Goal: Transaction & Acquisition: Book appointment/travel/reservation

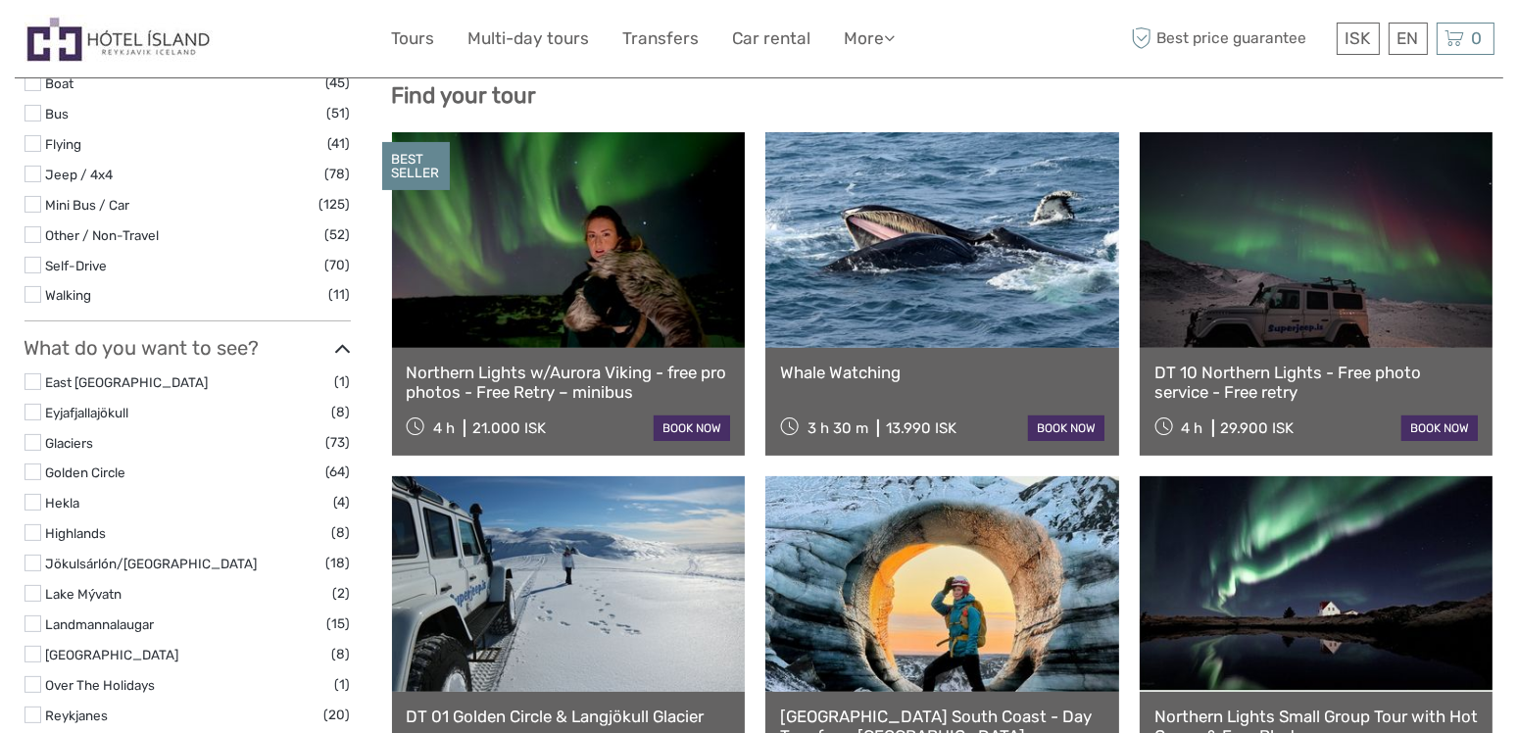
scroll to position [720, 0]
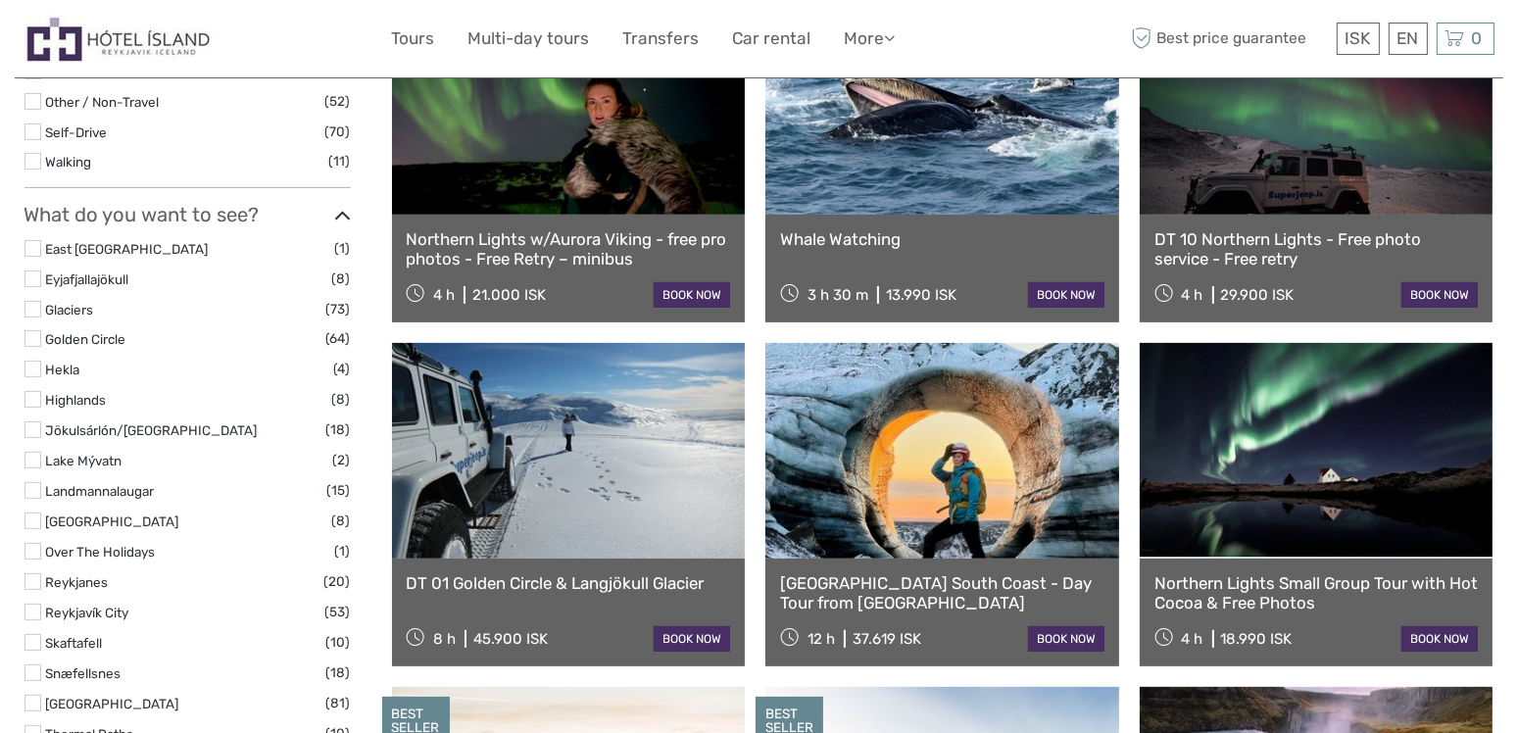
select select
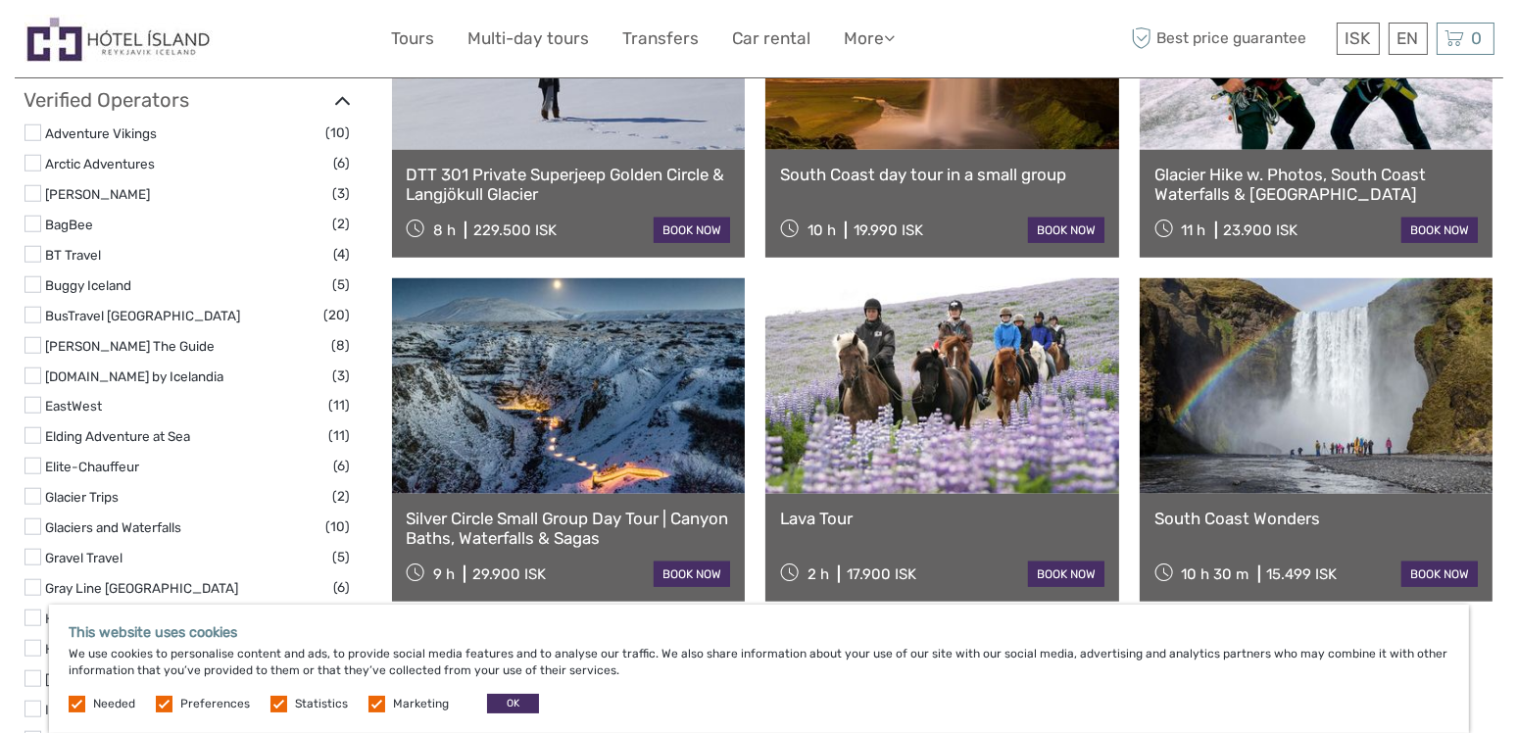
scroll to position [2293, 0]
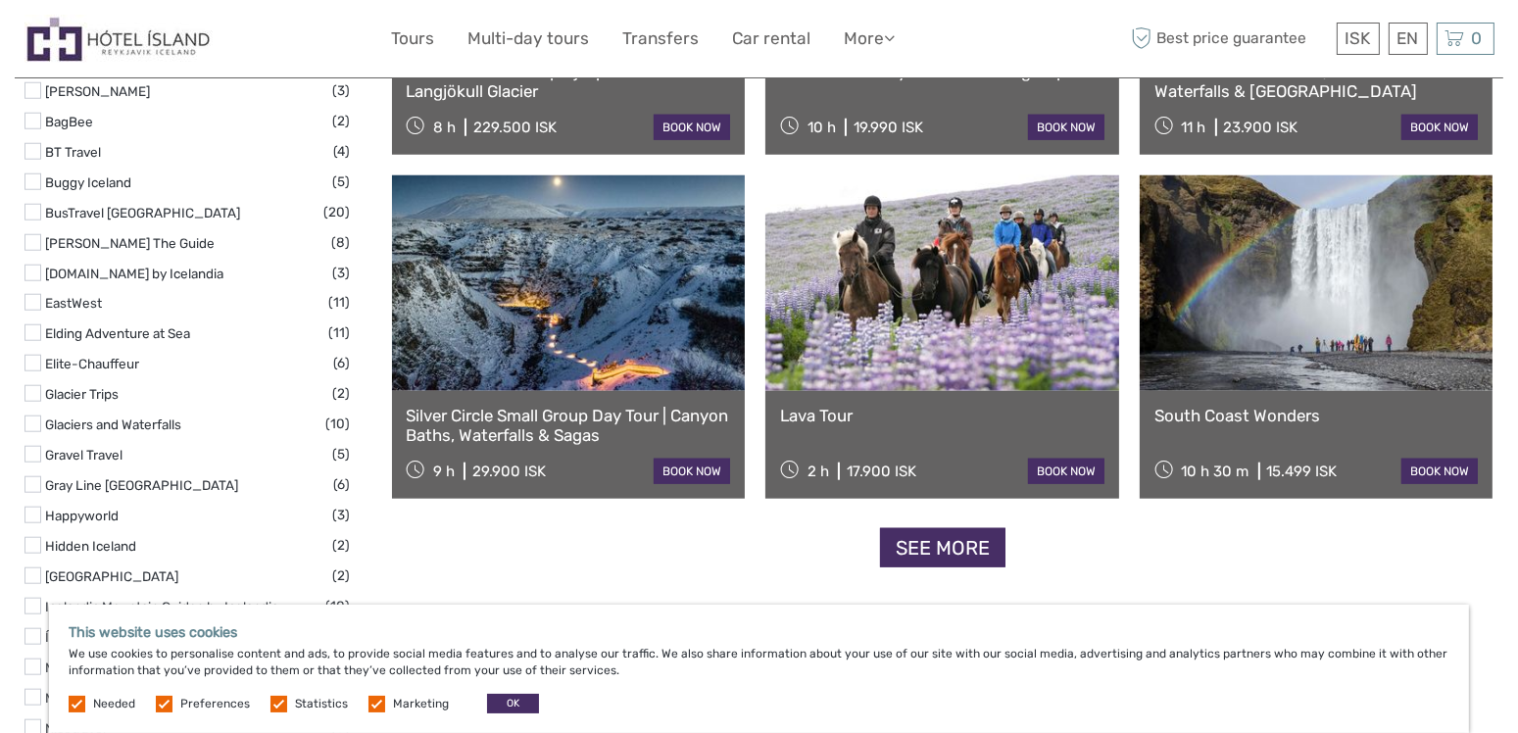
click at [632, 410] on link "Silver Circle Small Group Day Tour | Canyon Baths, Waterfalls & Sagas" at bounding box center [569, 426] width 324 height 40
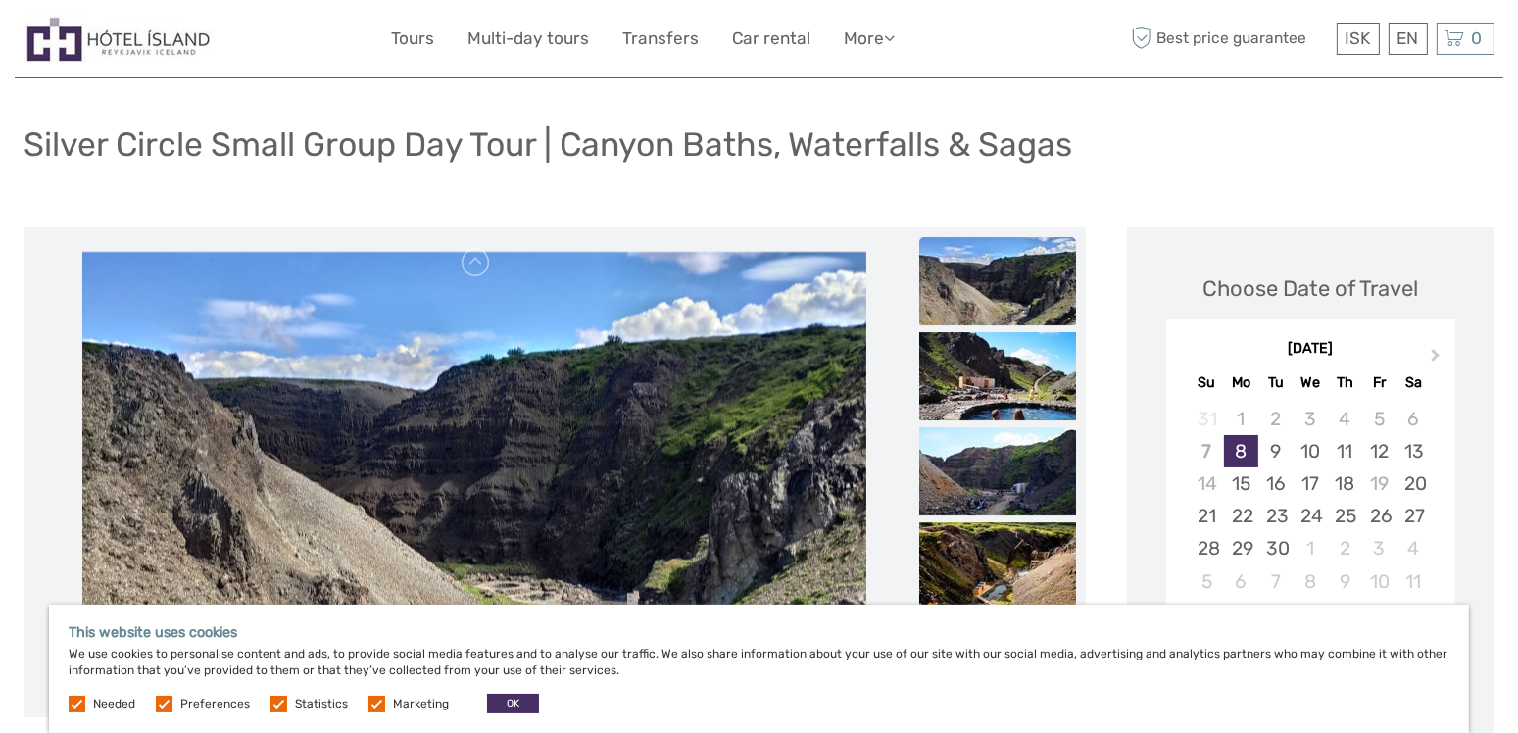
scroll to position [309, 0]
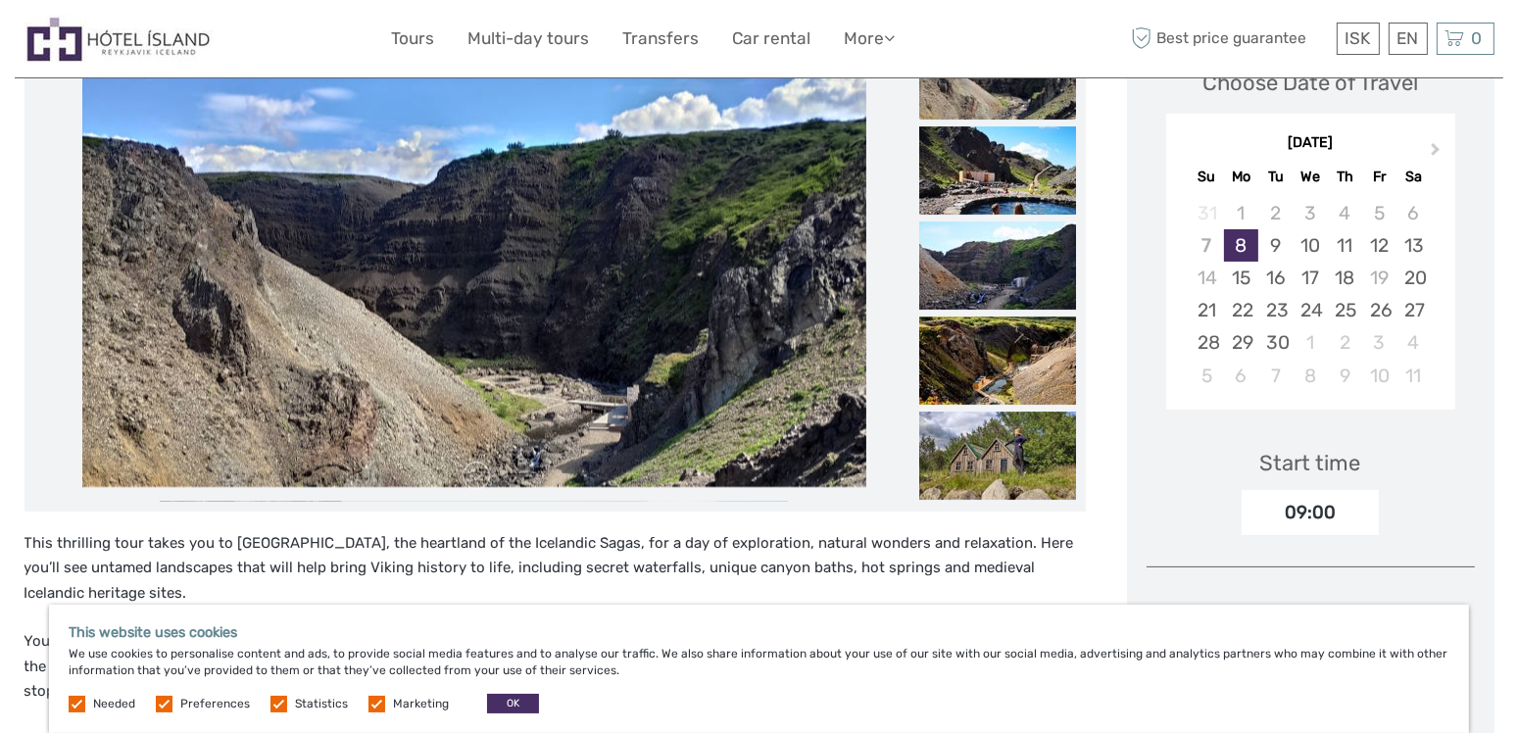
click at [736, 324] on img at bounding box center [474, 266] width 784 height 441
click at [999, 103] on img at bounding box center [997, 75] width 157 height 88
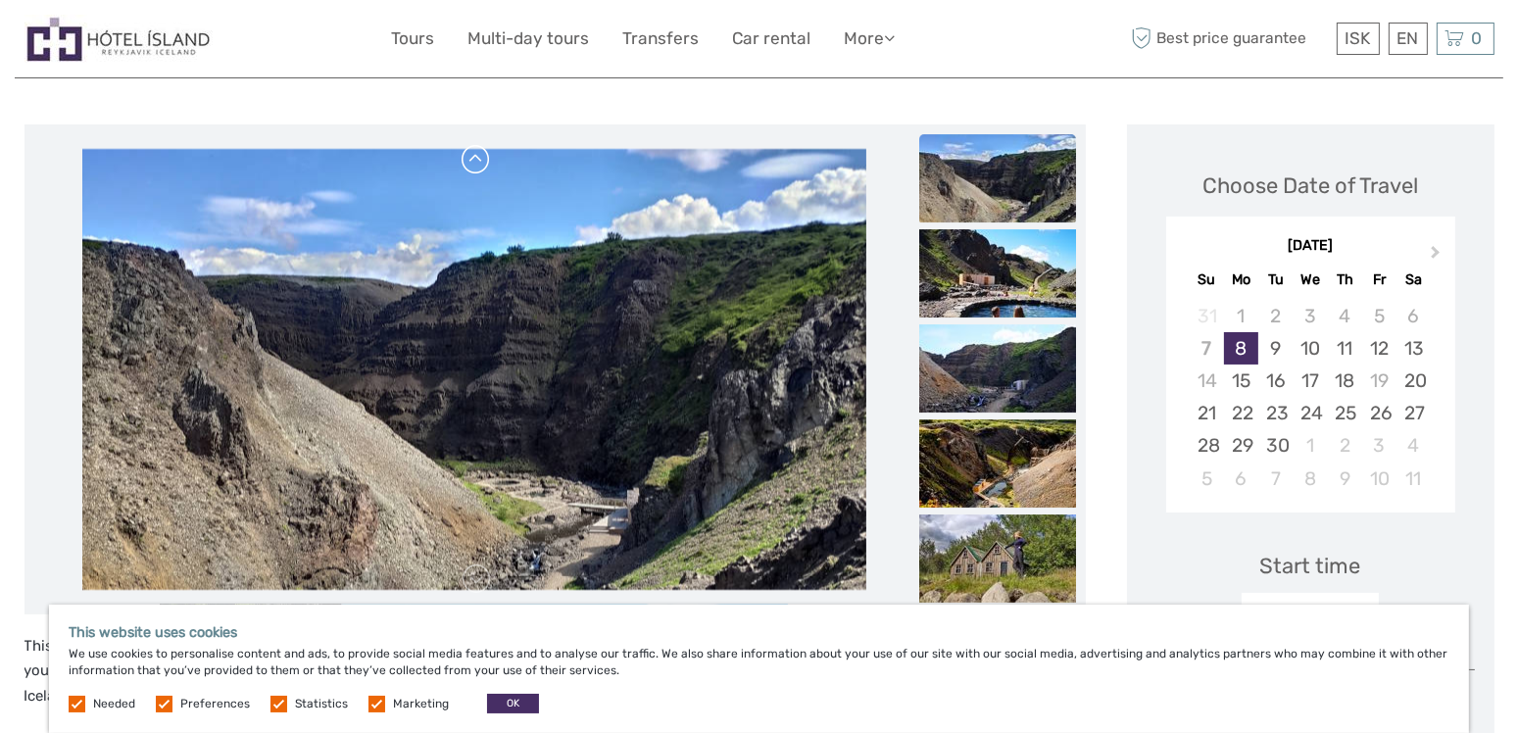
click at [476, 152] on link at bounding box center [475, 159] width 31 height 31
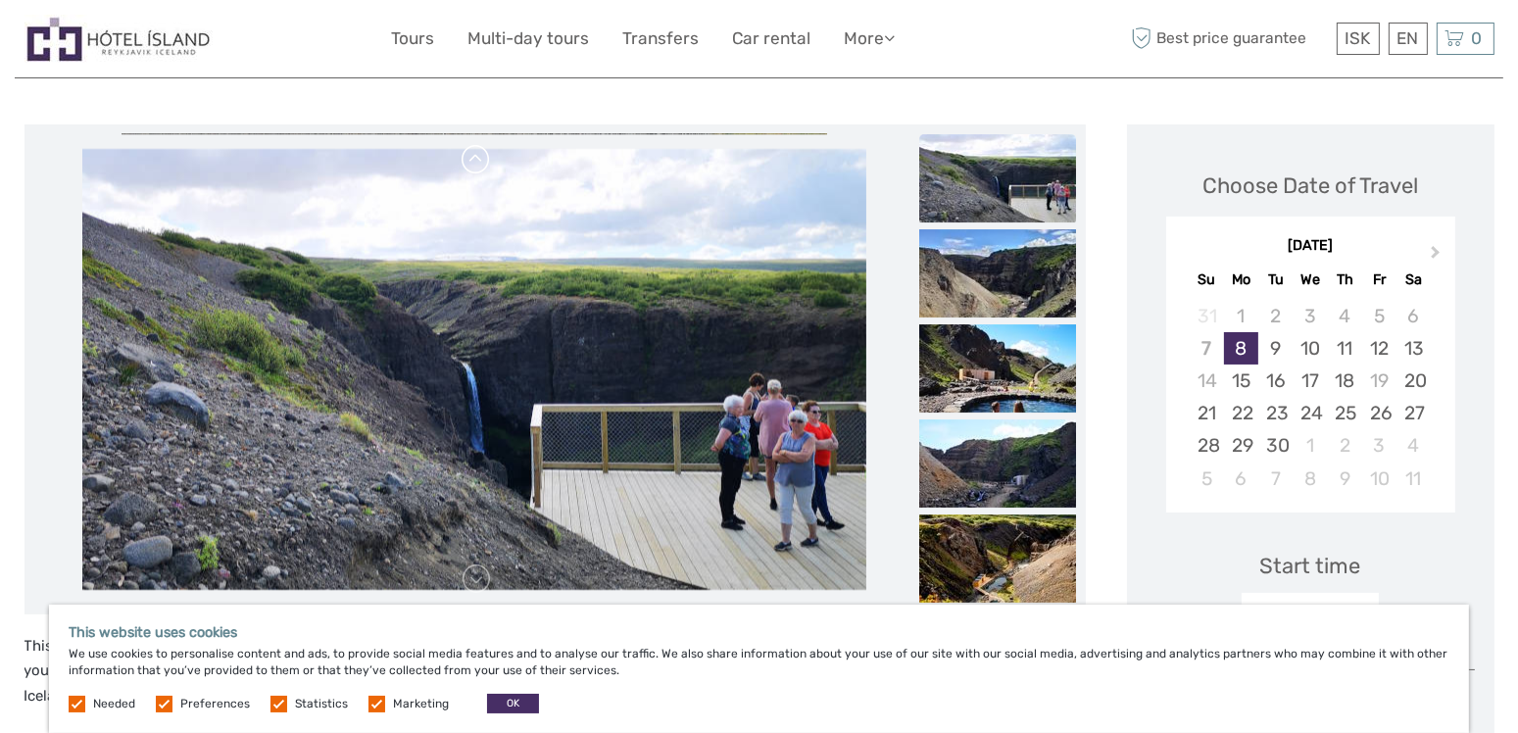
click at [476, 152] on link at bounding box center [475, 159] width 31 height 31
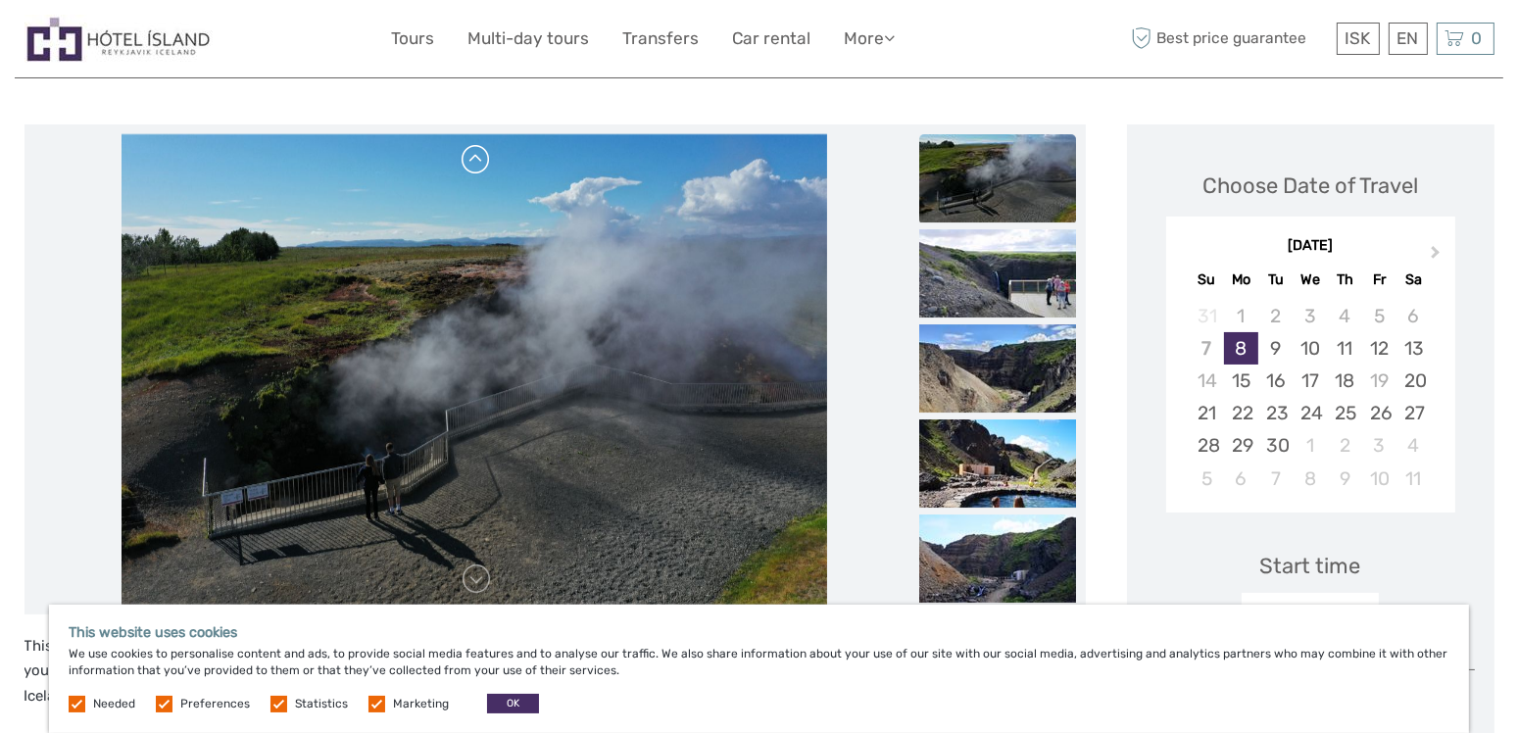
click at [476, 152] on link at bounding box center [475, 159] width 31 height 31
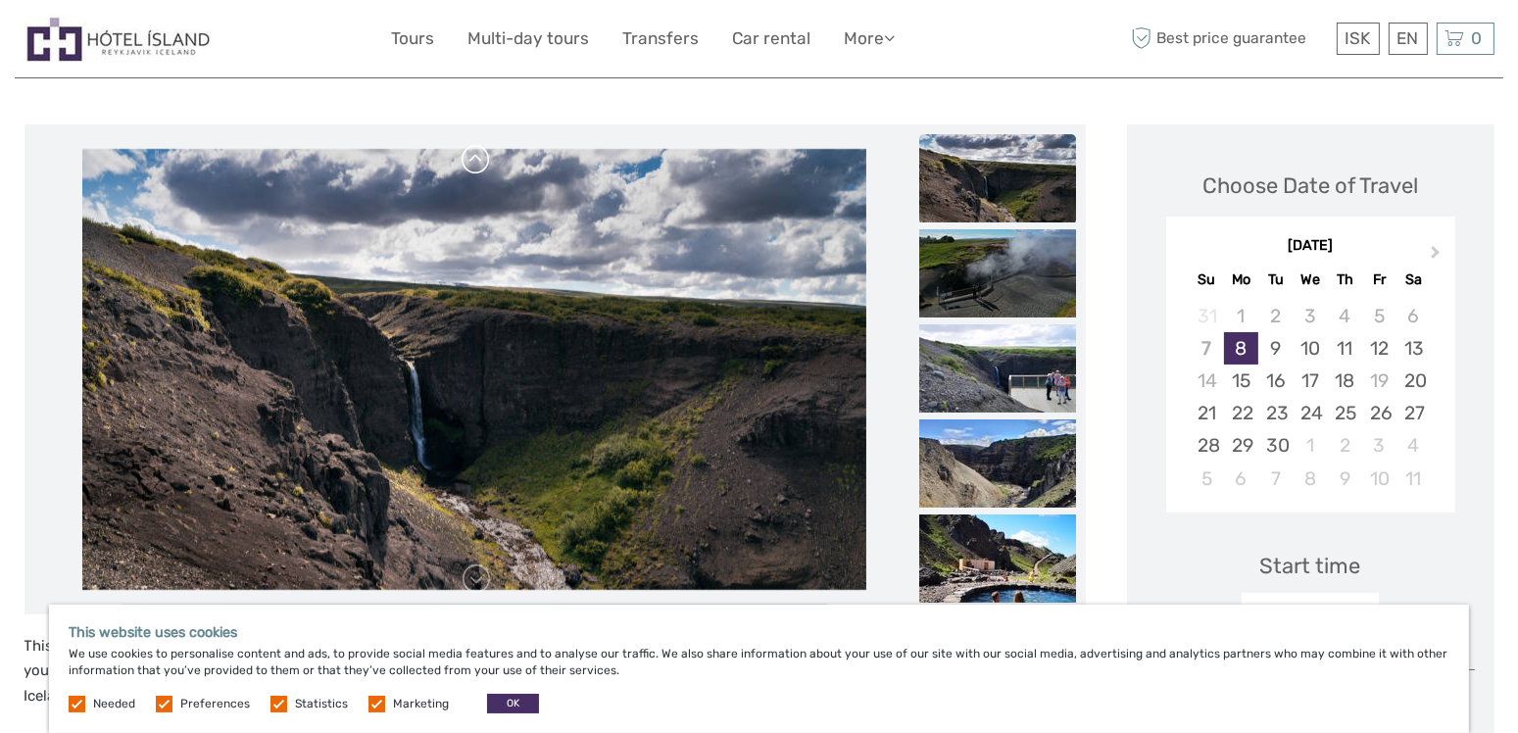
click at [476, 152] on link at bounding box center [475, 159] width 31 height 31
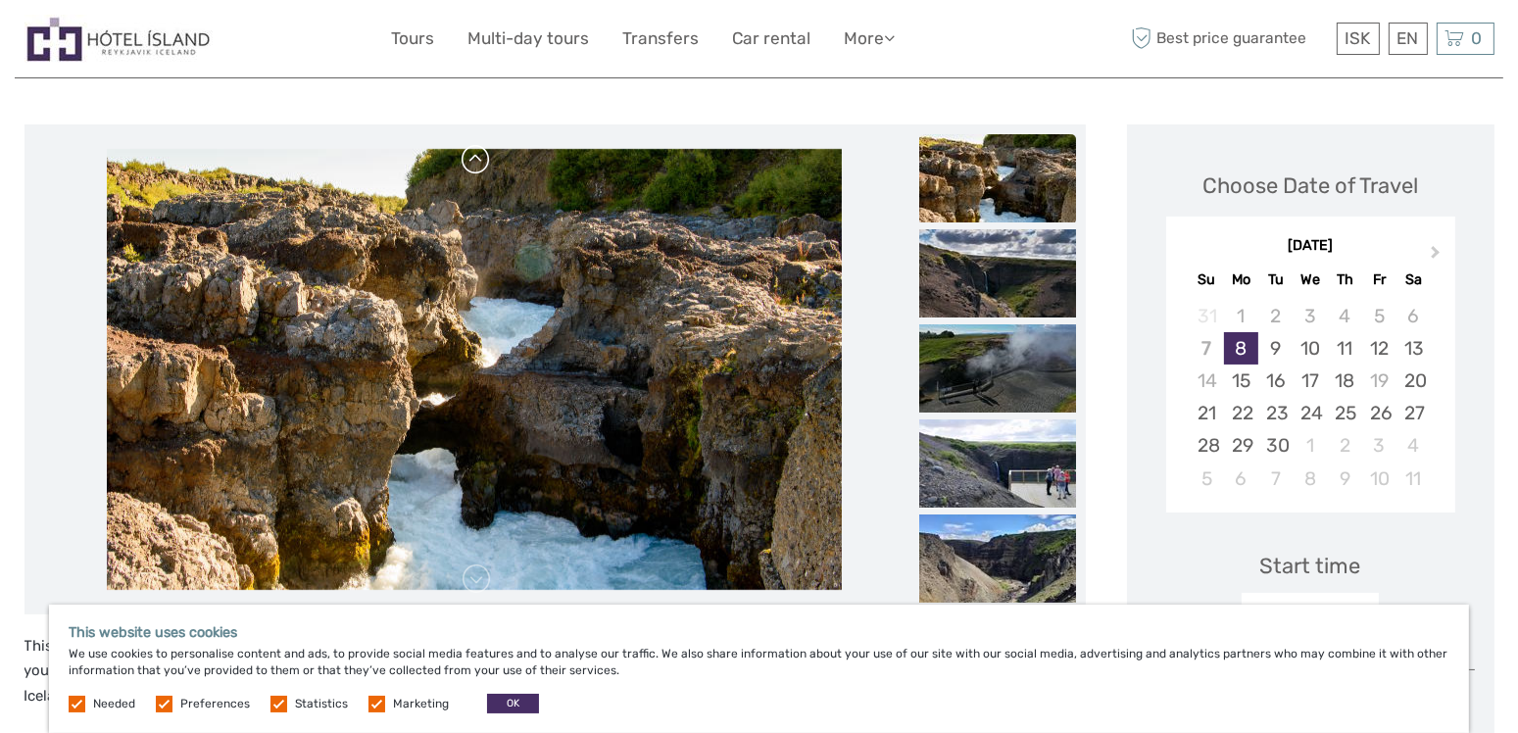
click at [476, 152] on link at bounding box center [475, 159] width 31 height 31
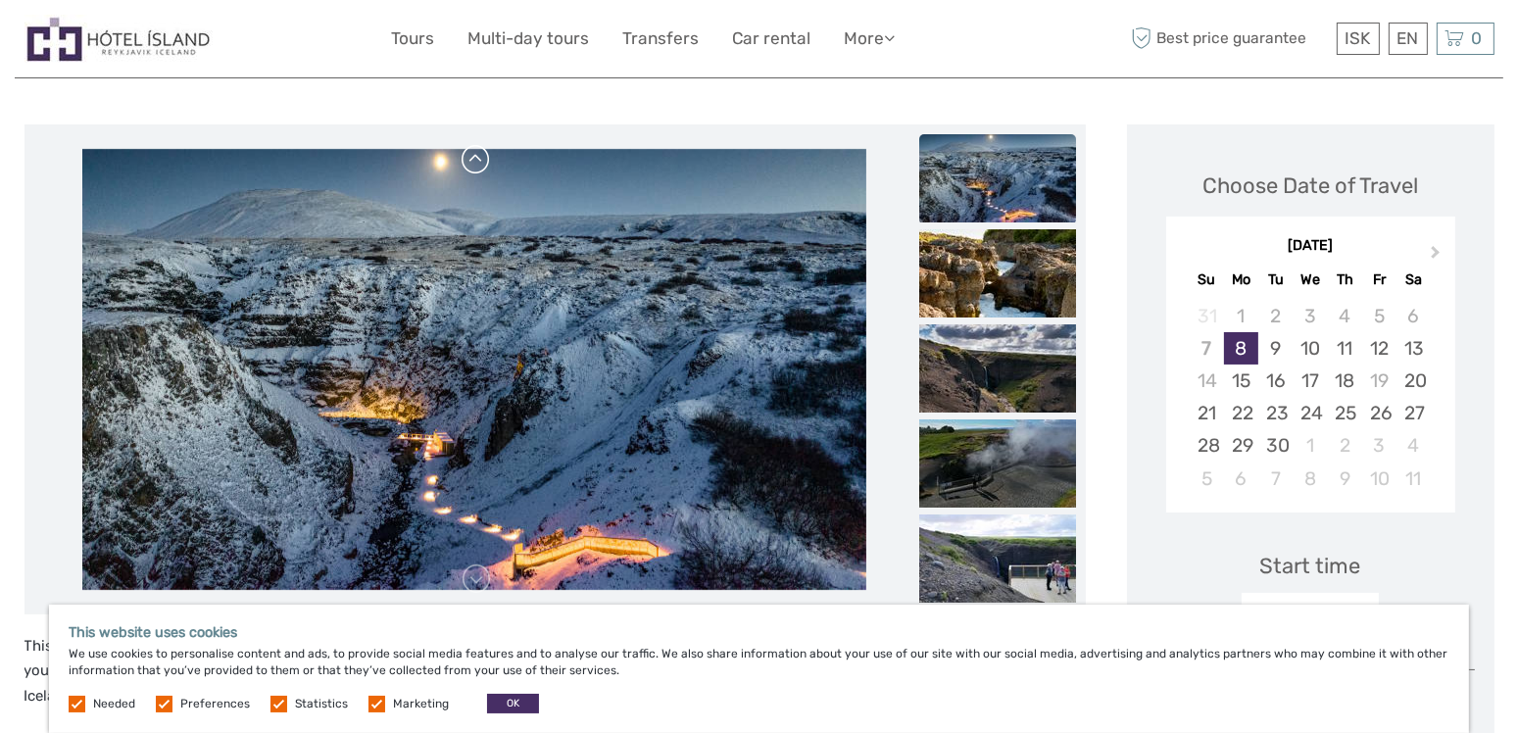
click at [476, 152] on link at bounding box center [475, 159] width 31 height 31
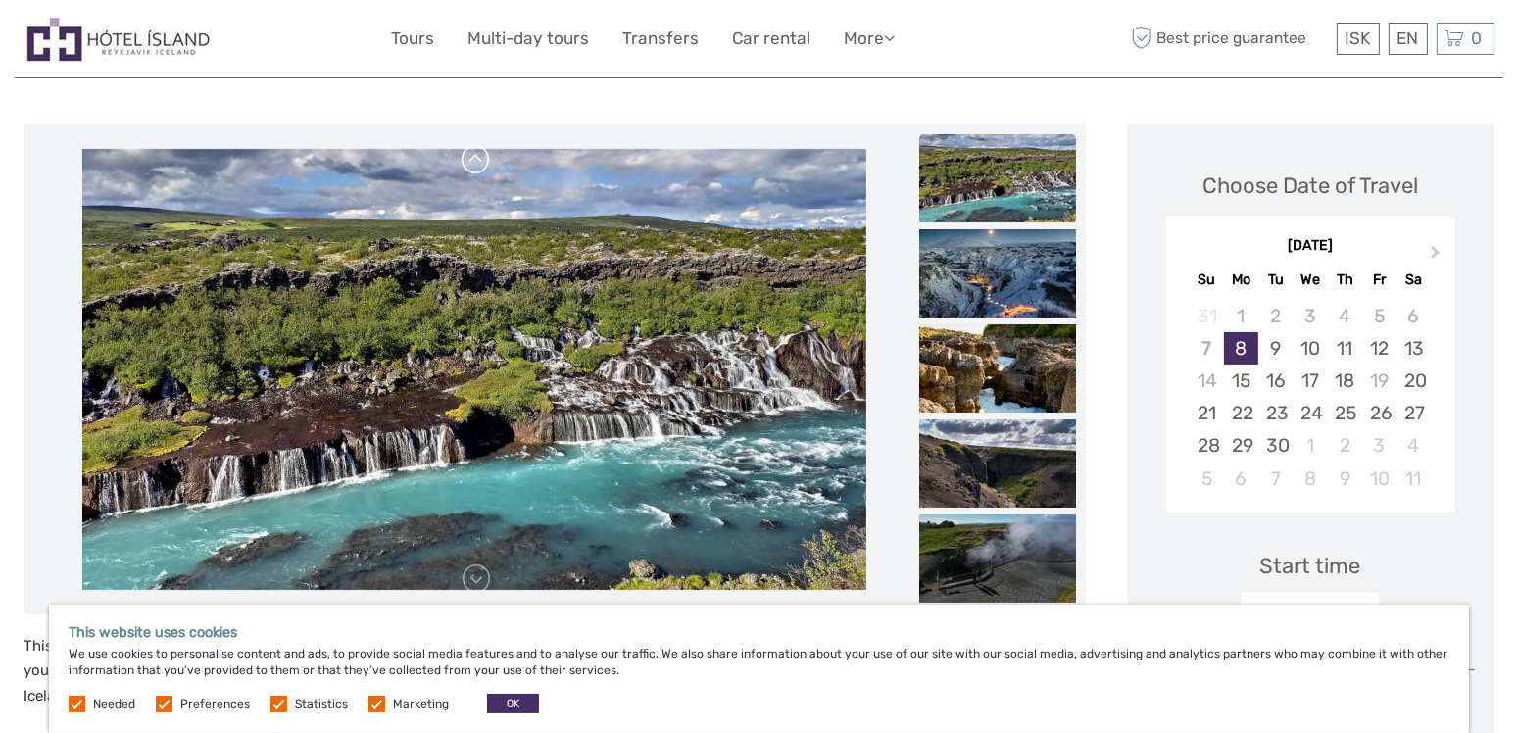
click at [476, 152] on link at bounding box center [475, 159] width 31 height 31
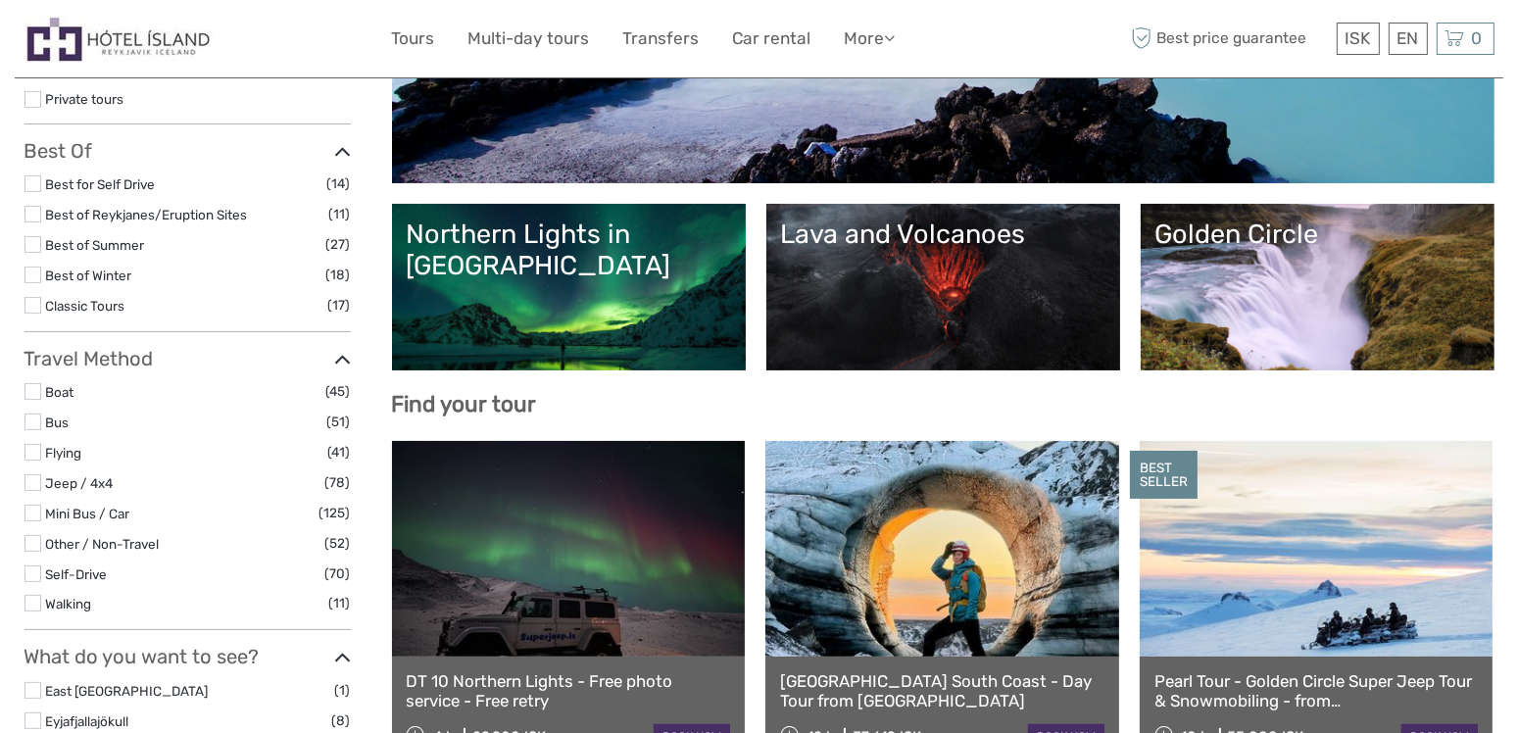
scroll to position [309, 0]
click at [915, 257] on link "Lava and Volcanoes" at bounding box center [943, 286] width 324 height 137
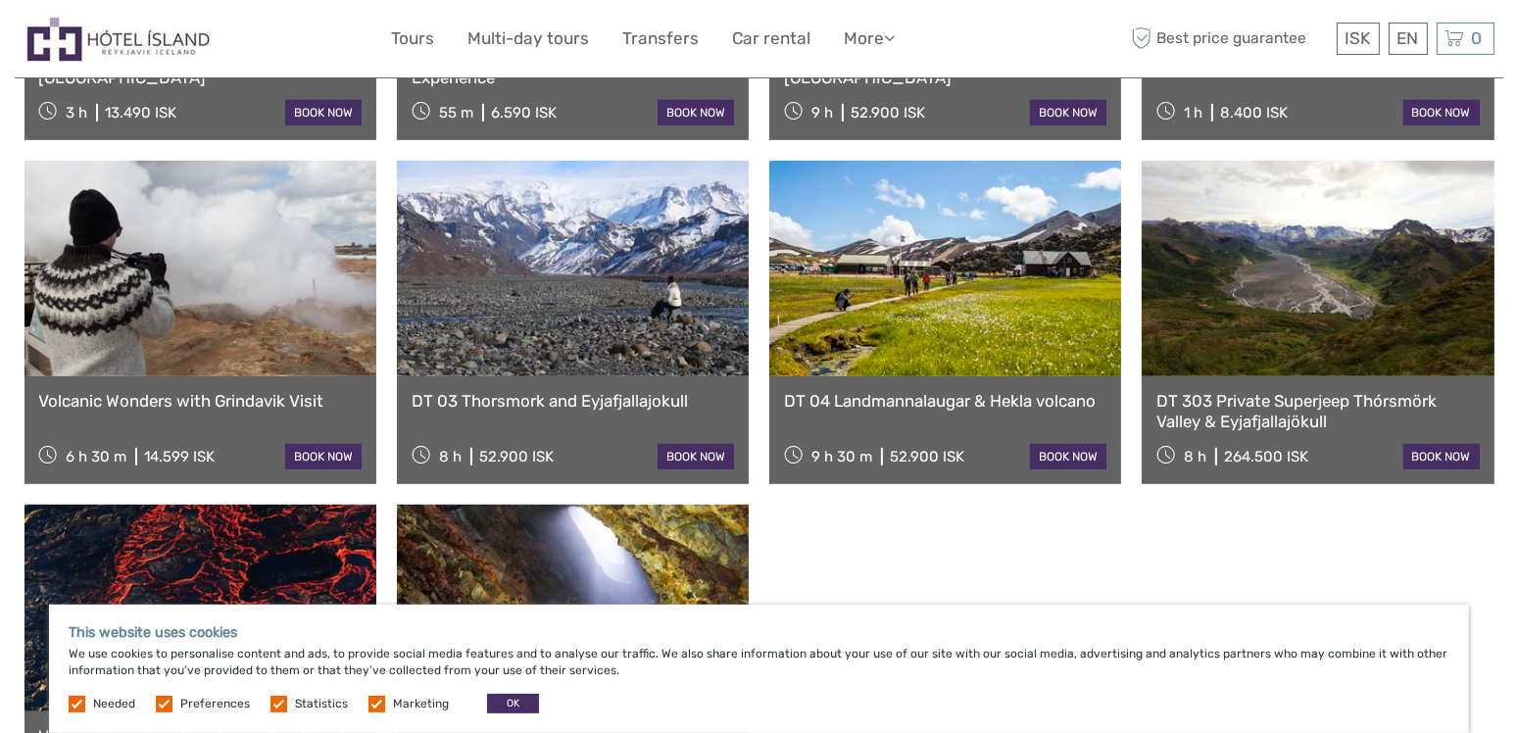
scroll to position [1132, 0]
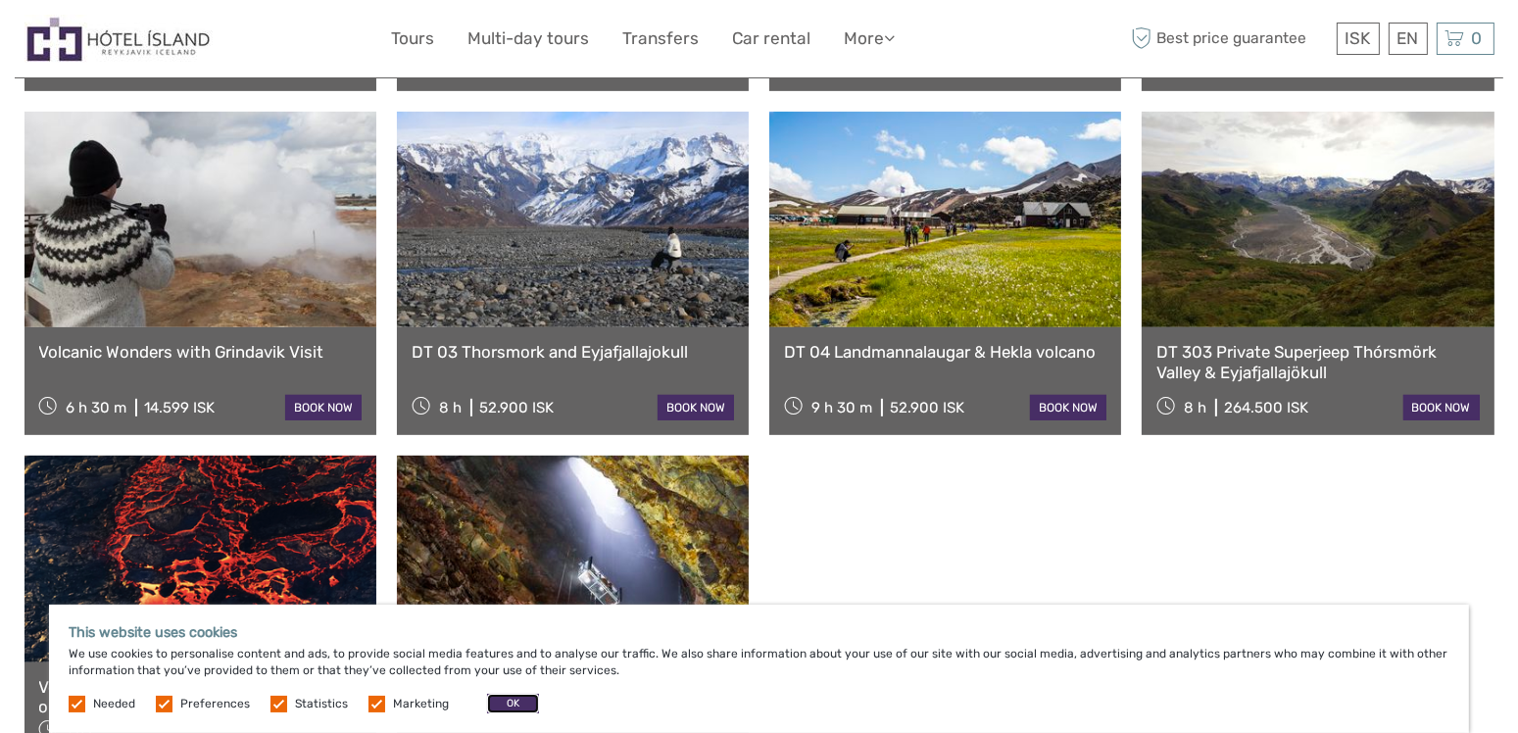
click at [505, 703] on button "OK" at bounding box center [513, 704] width 52 height 20
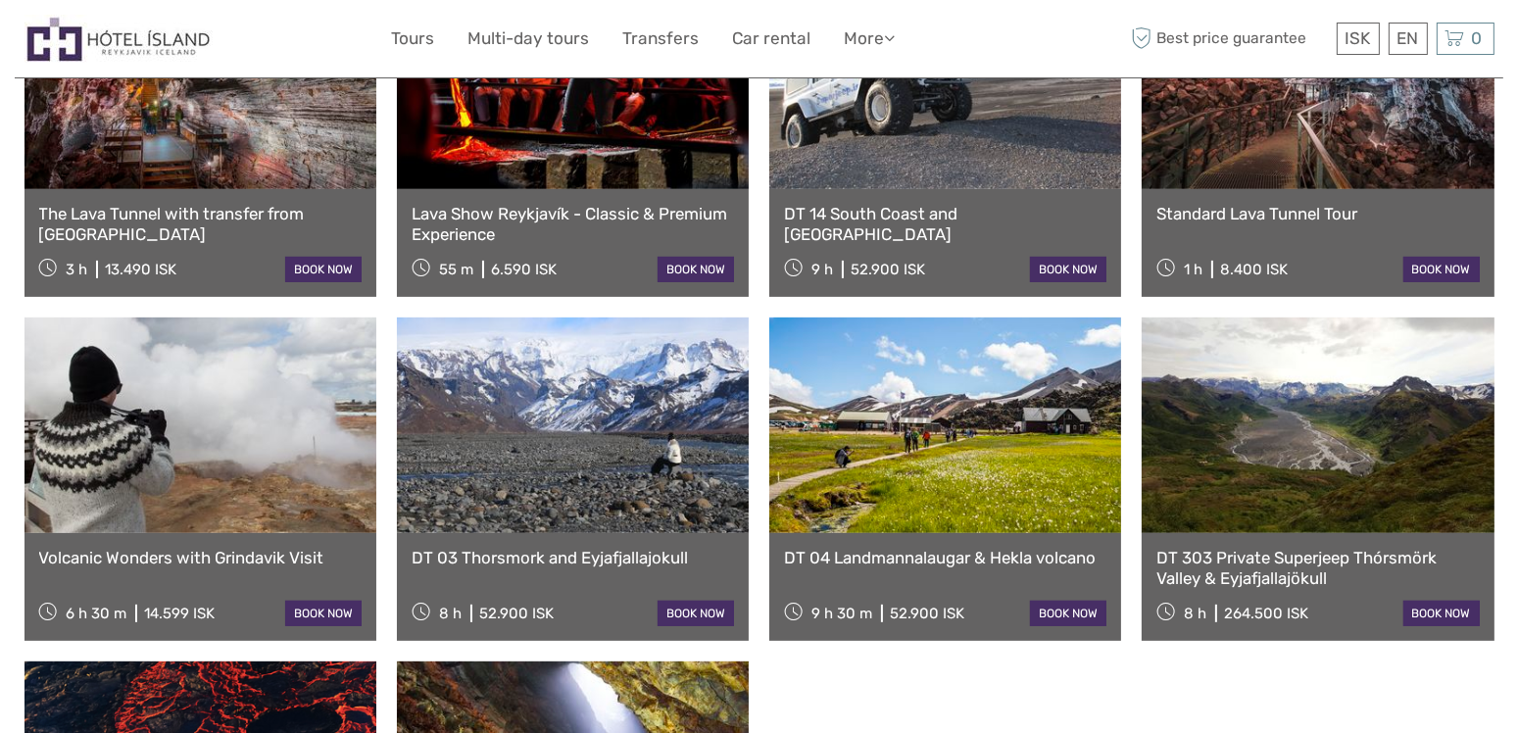
scroll to position [720, 0]
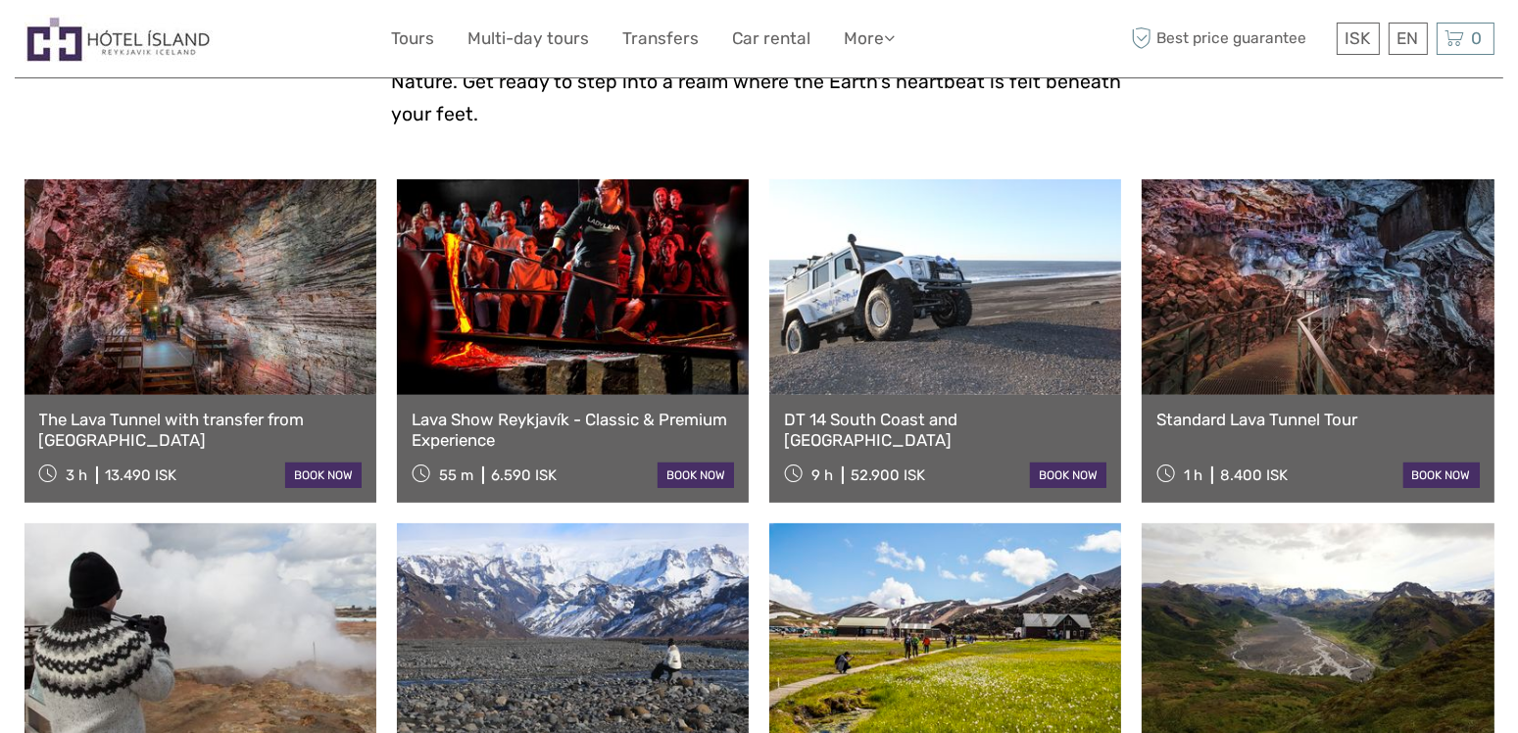
click at [534, 234] on link at bounding box center [573, 287] width 352 height 216
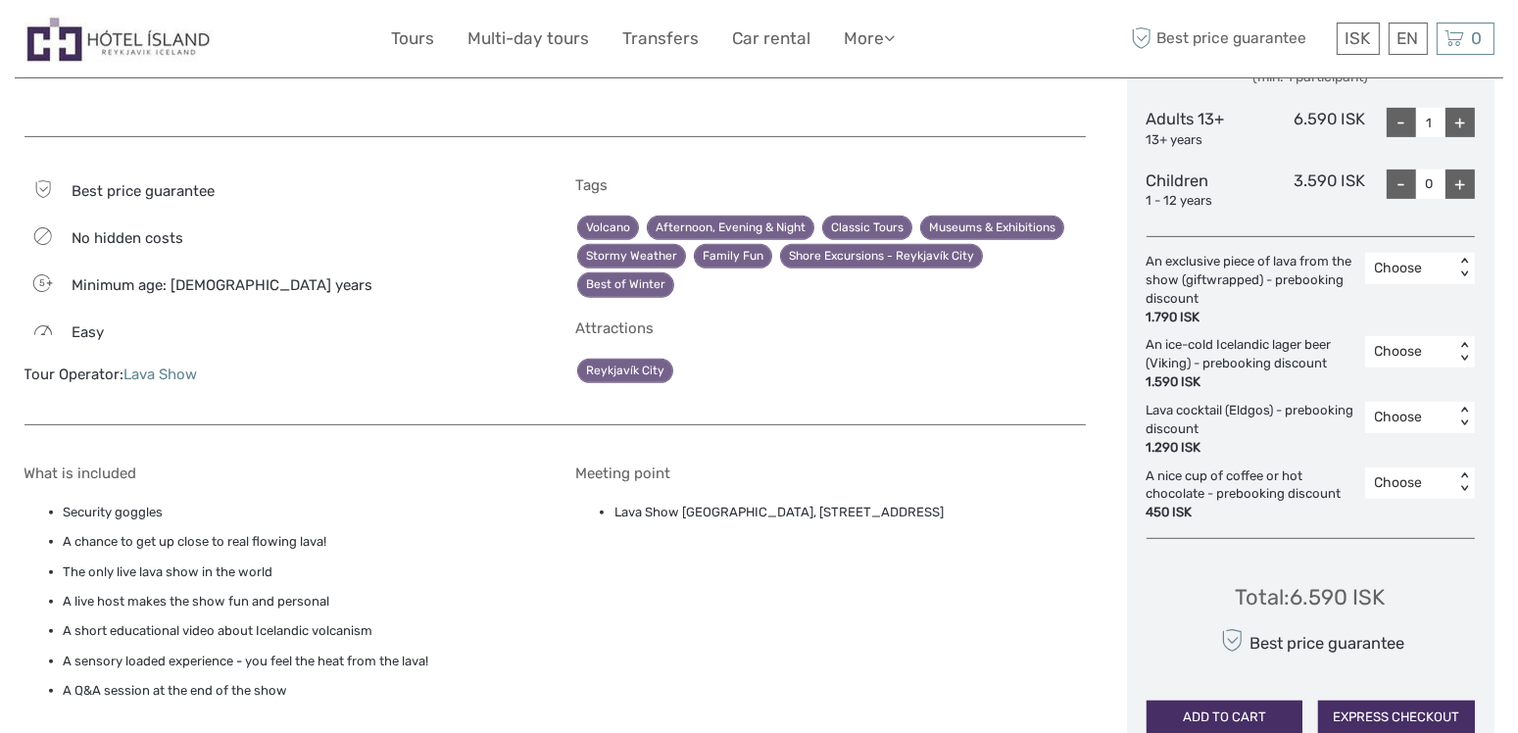
scroll to position [1029, 0]
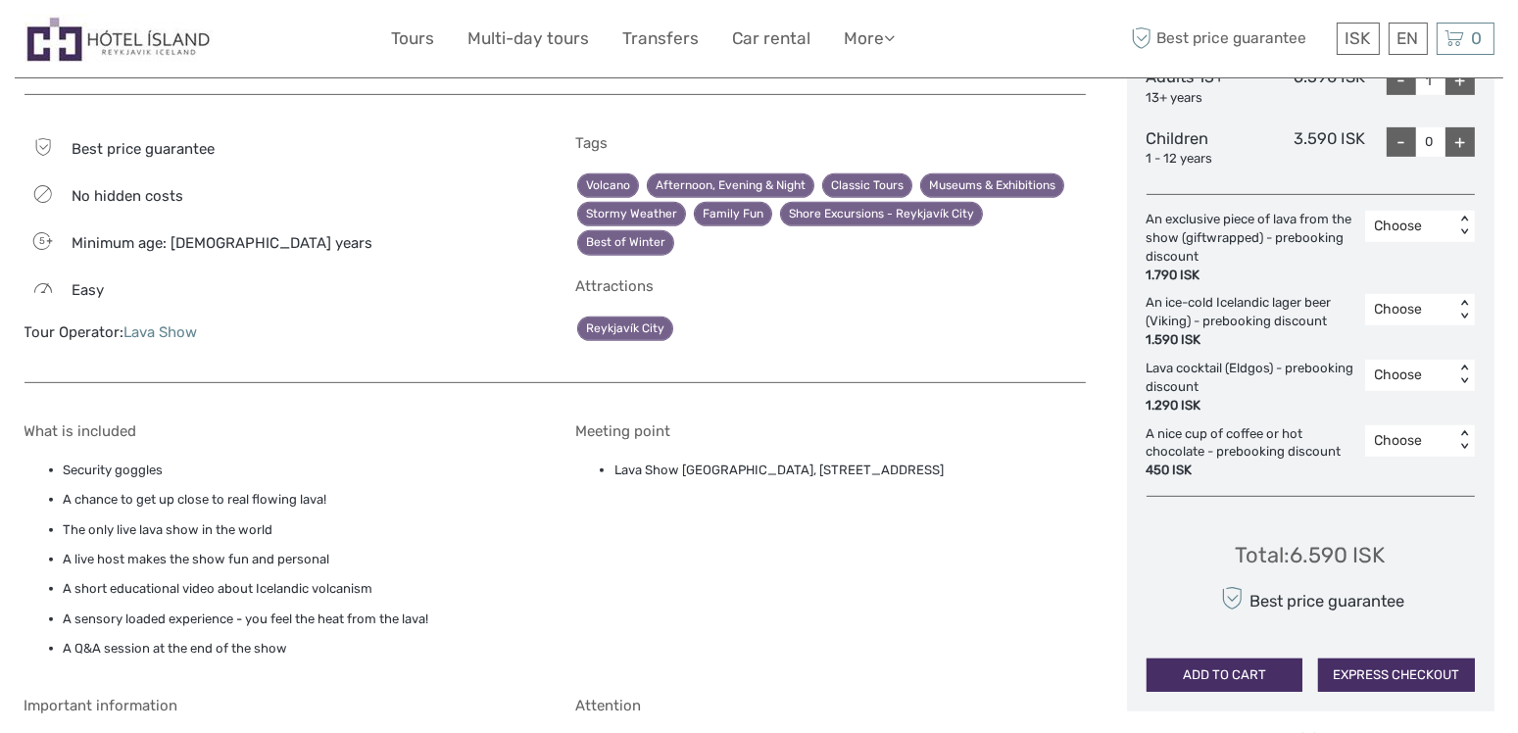
drag, startPoint x: 911, startPoint y: 466, endPoint x: 615, endPoint y: 473, distance: 295.9
click at [615, 473] on li "Lava Show [GEOGRAPHIC_DATA], [STREET_ADDRESS]" at bounding box center [849, 470] width 471 height 22
copy li "Lava Show [GEOGRAPHIC_DATA], [STREET_ADDRESS]"
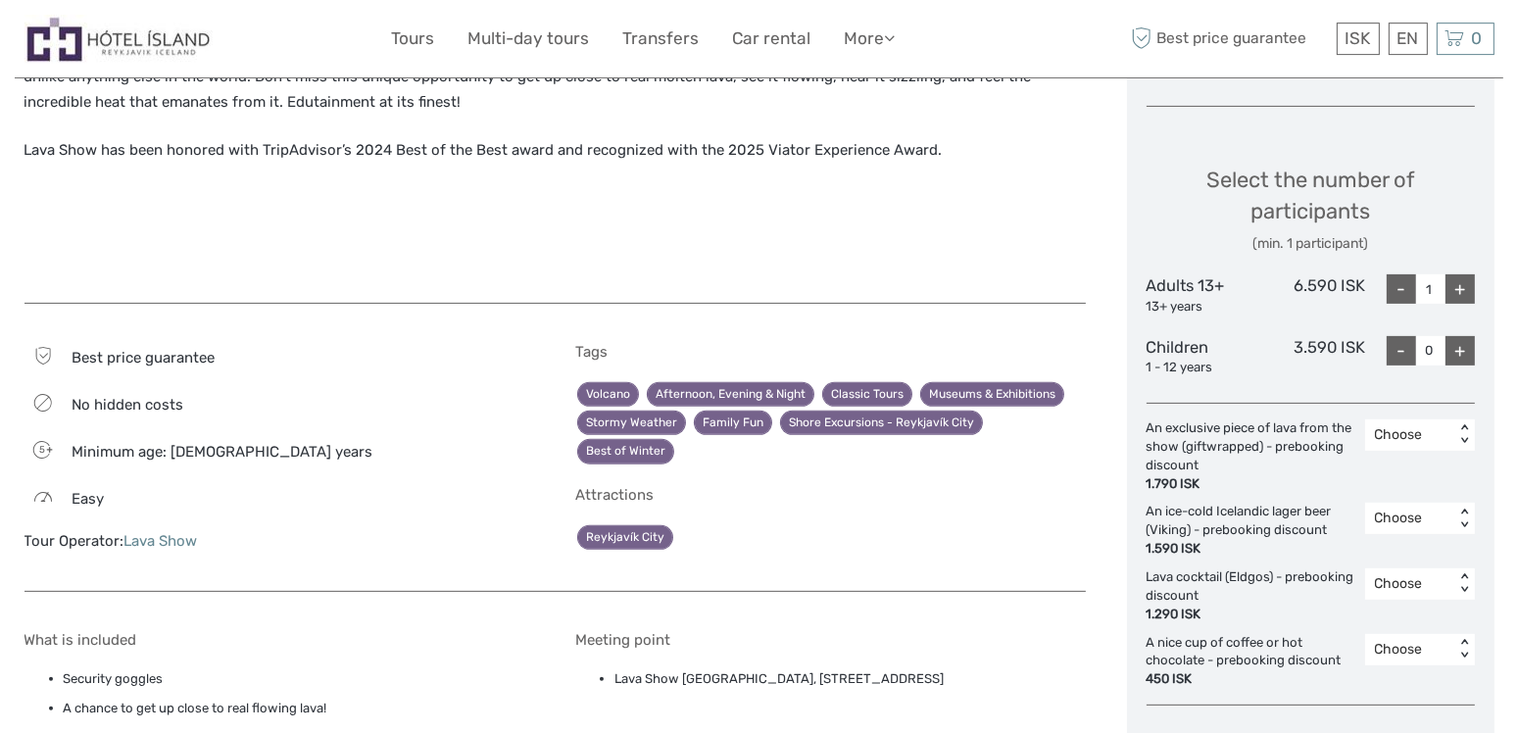
scroll to position [720, 0]
